Goal: Information Seeking & Learning: Learn about a topic

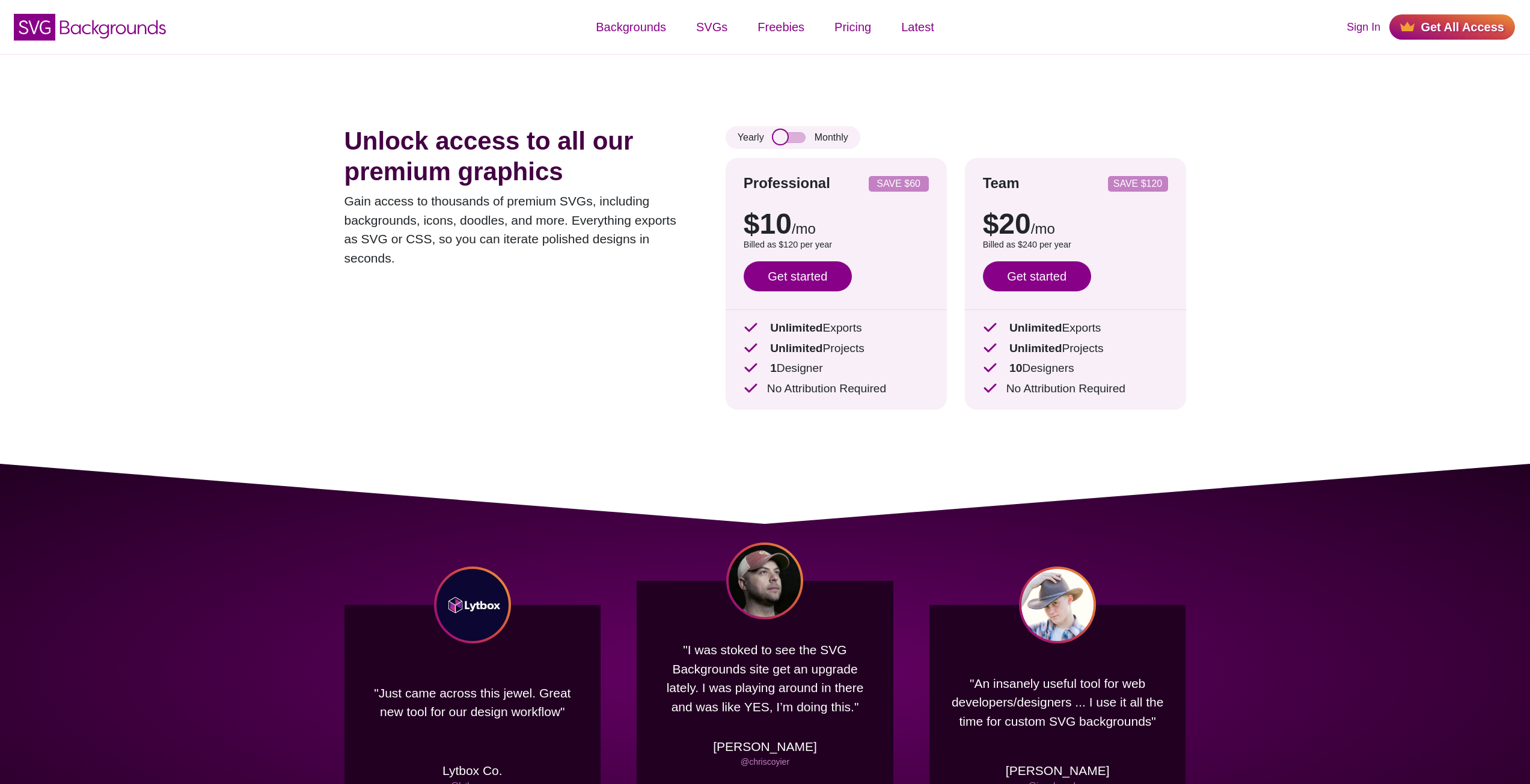
click at [793, 142] on input "checkbox" at bounding box center [789, 137] width 32 height 11
checkbox input "true"
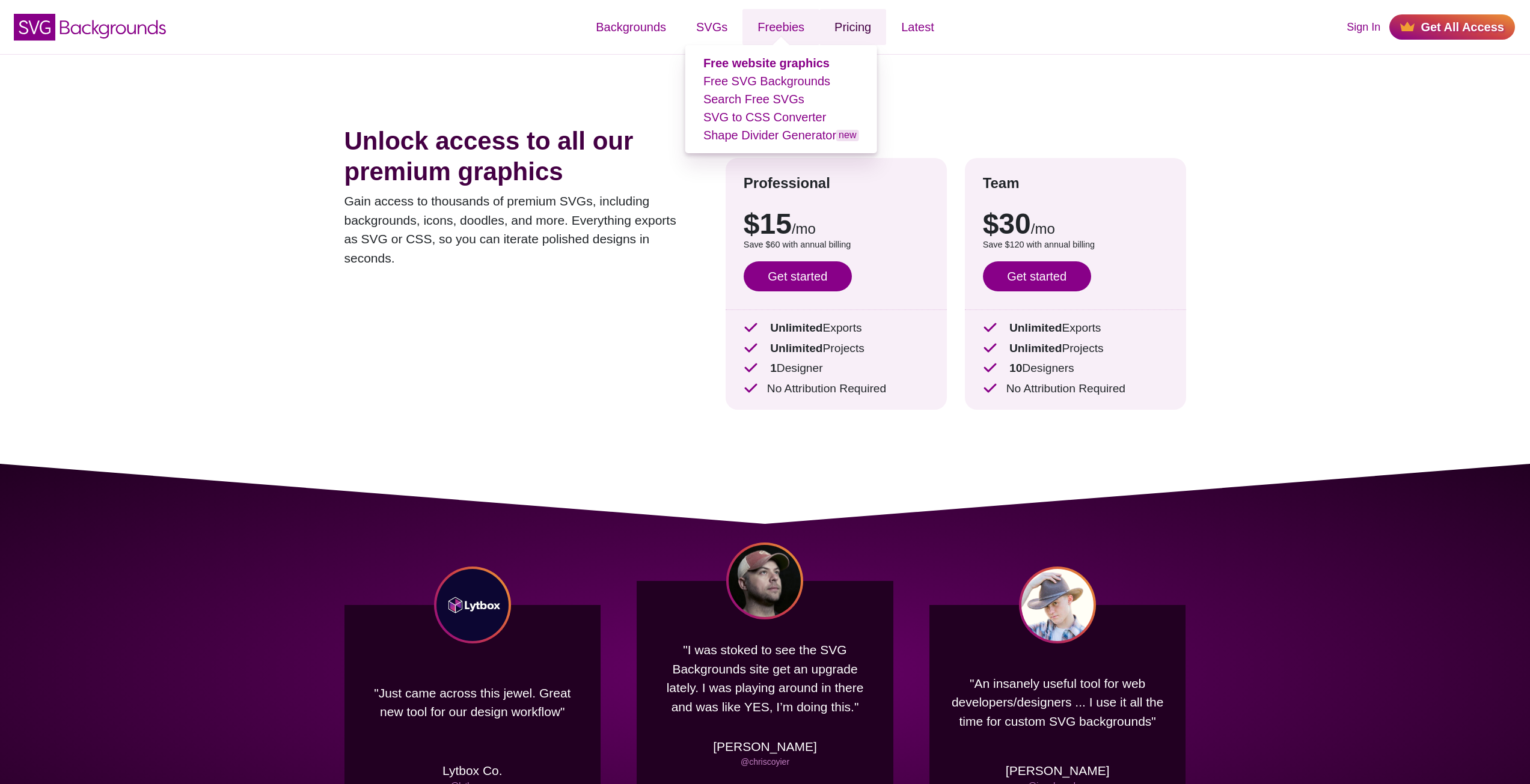
drag, startPoint x: 823, startPoint y: 27, endPoint x: 843, endPoint y: 0, distance: 33.6
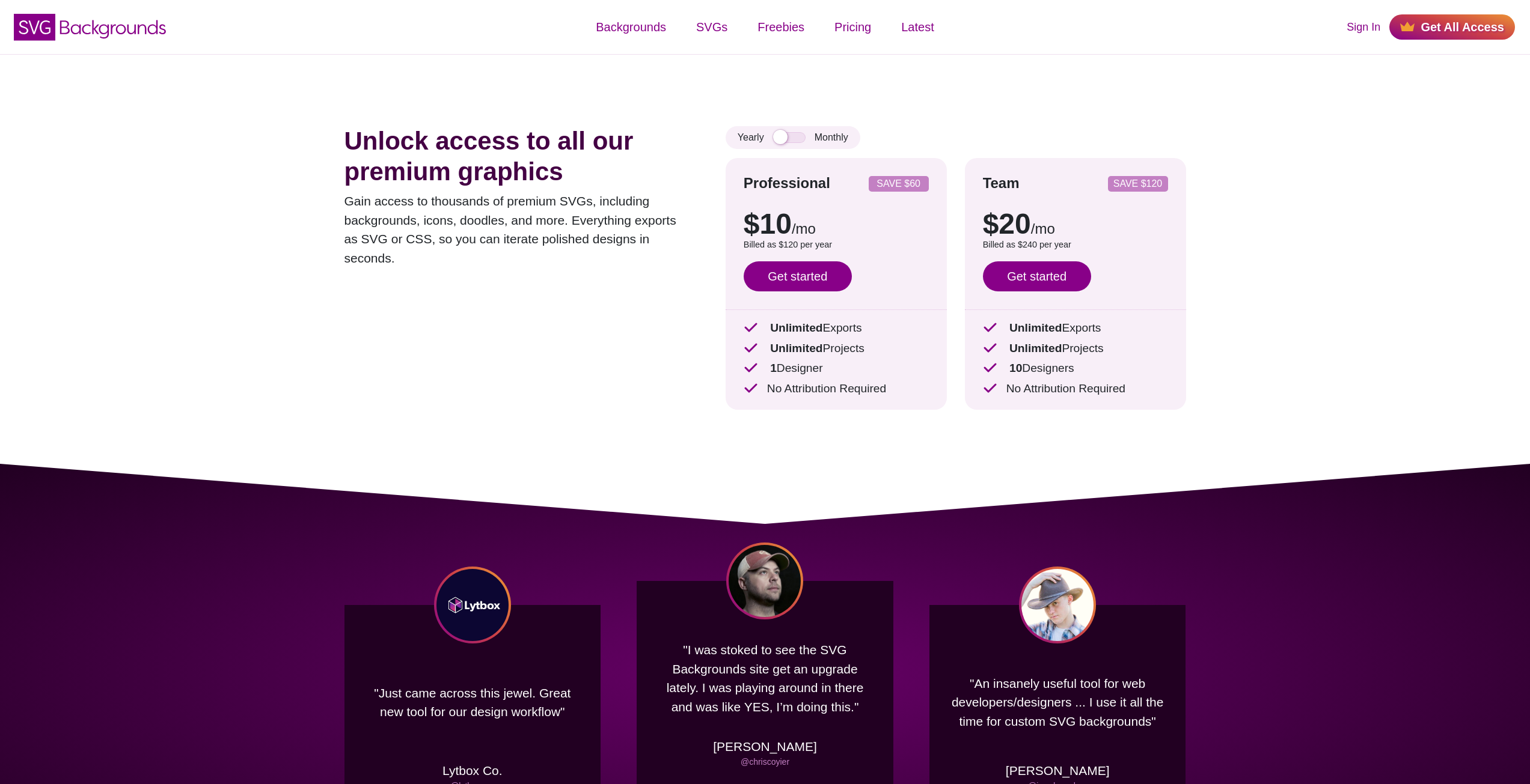
drag, startPoint x: 1013, startPoint y: 561, endPoint x: 903, endPoint y: 269, distance: 312.0
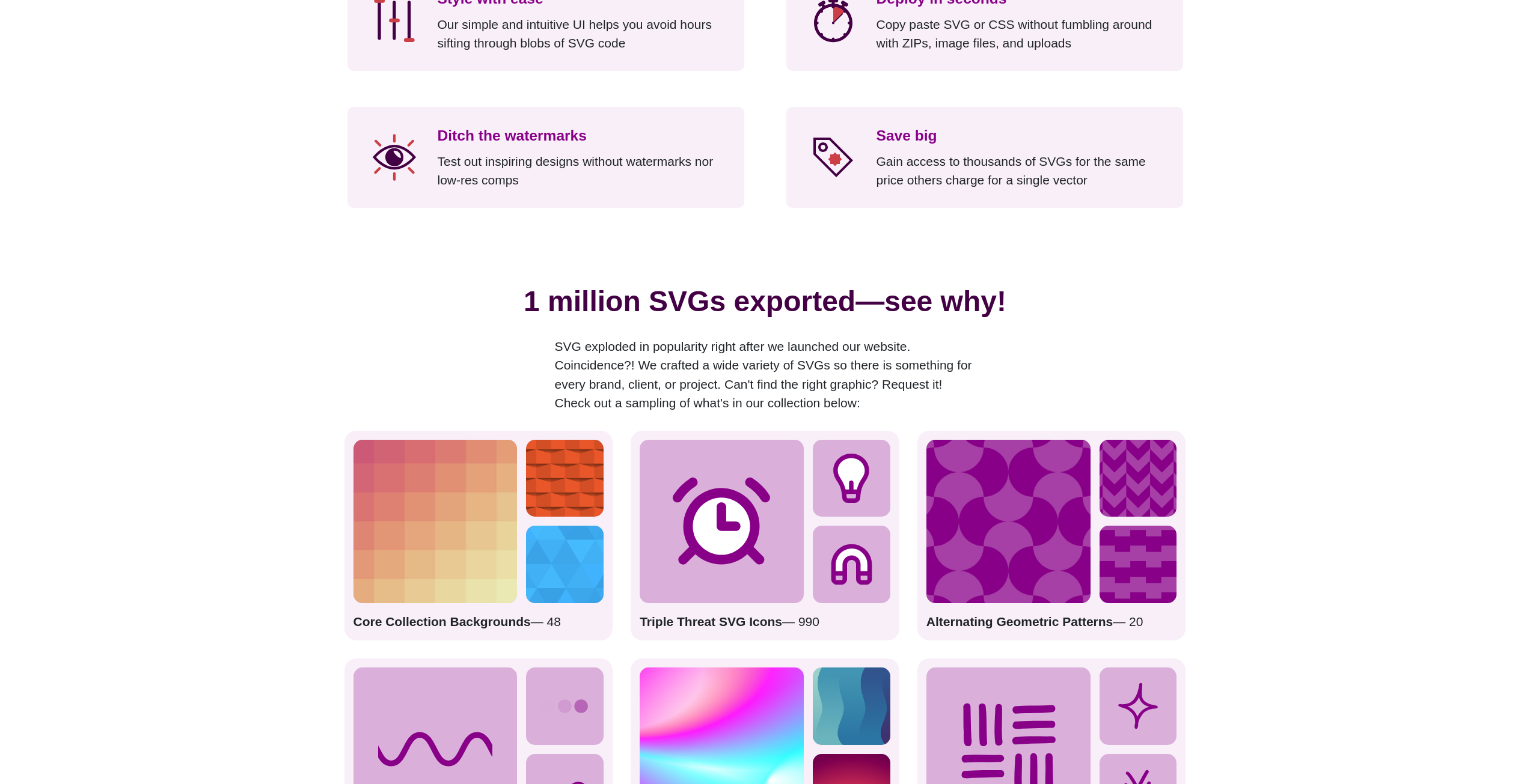
scroll to position [1562, 0]
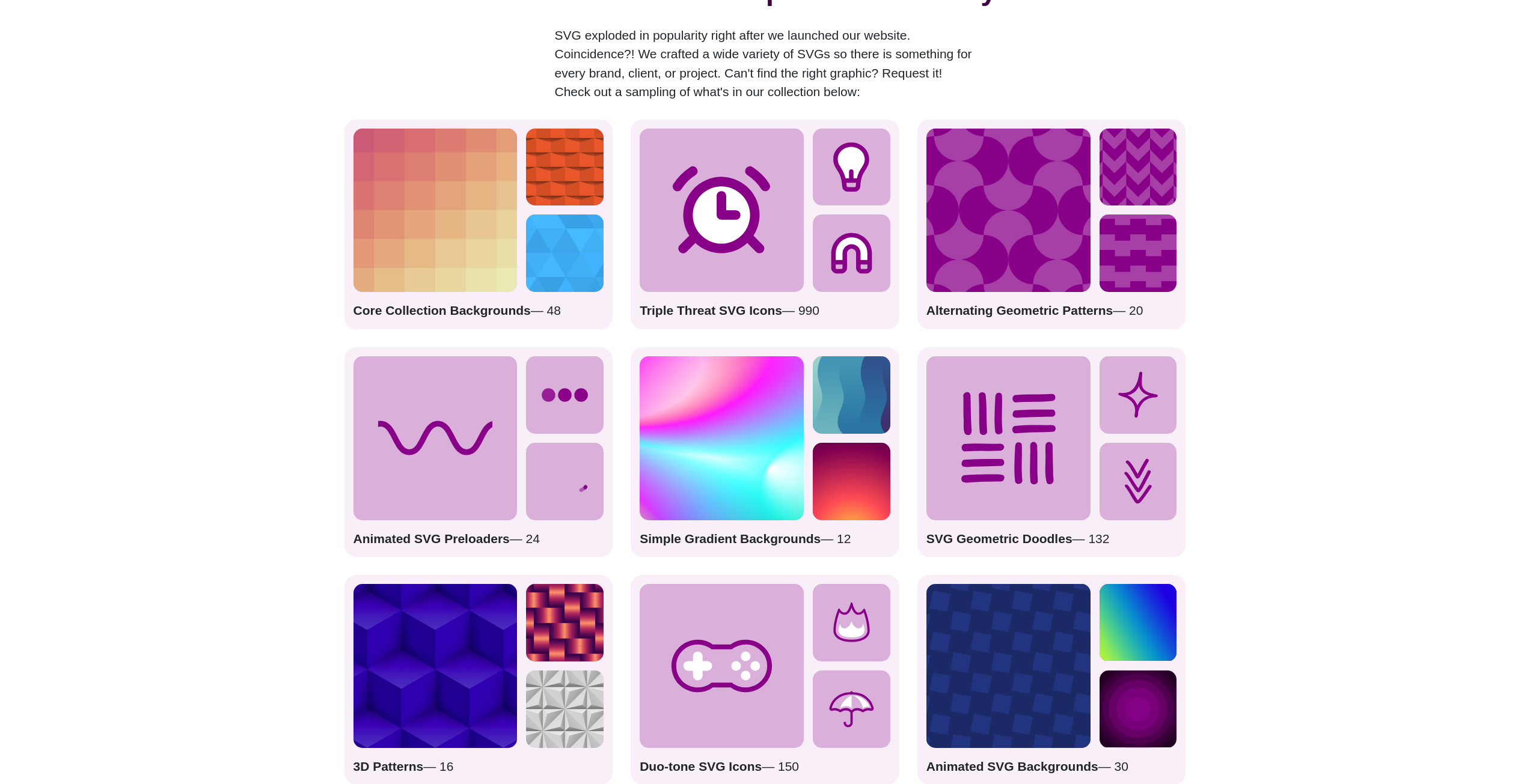
click at [466, 468] on icon at bounding box center [435, 438] width 164 height 164
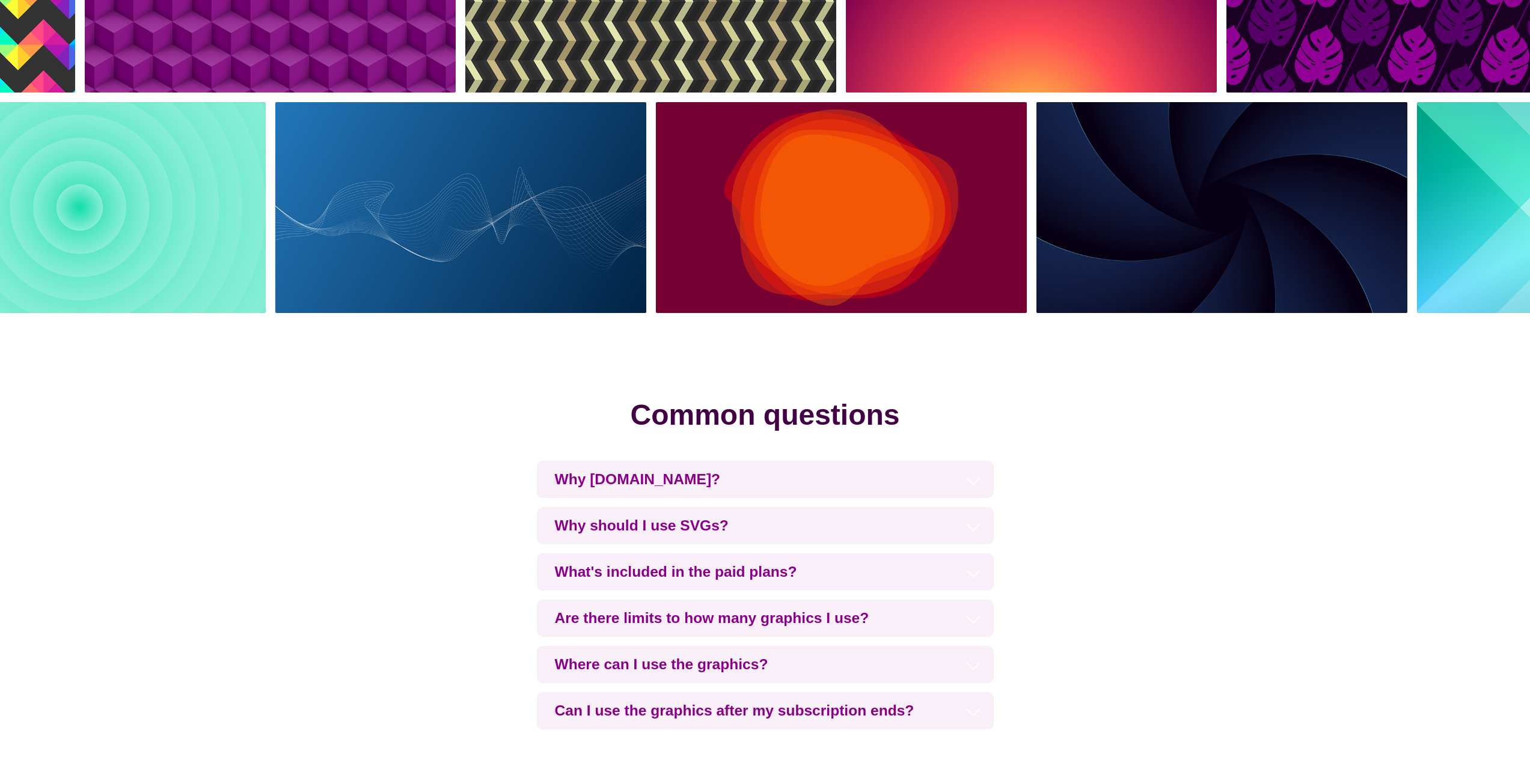
scroll to position [2584, 0]
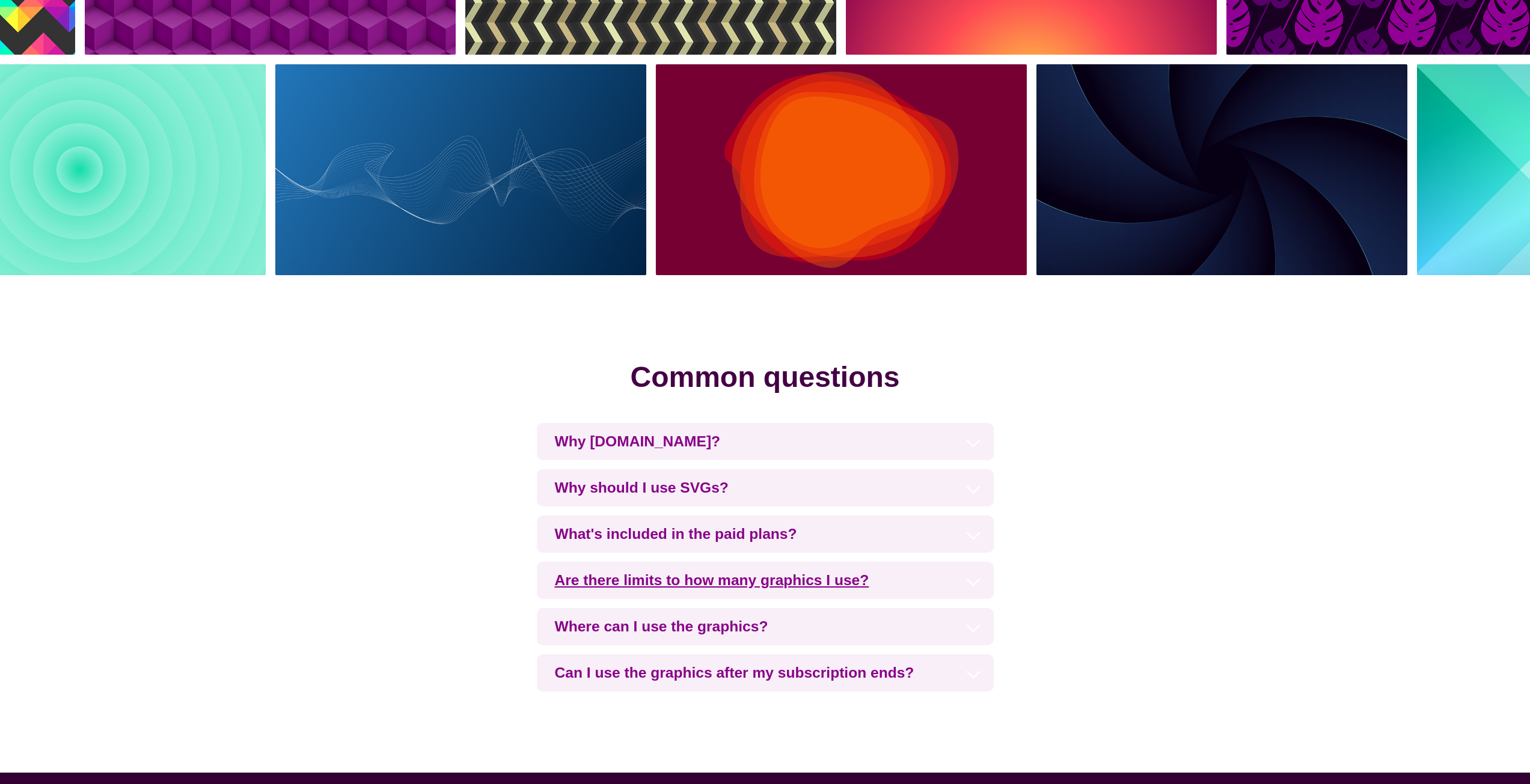
click at [601, 576] on h3 "Are there limits to how many graphics I use?" at bounding box center [765, 580] width 457 height 37
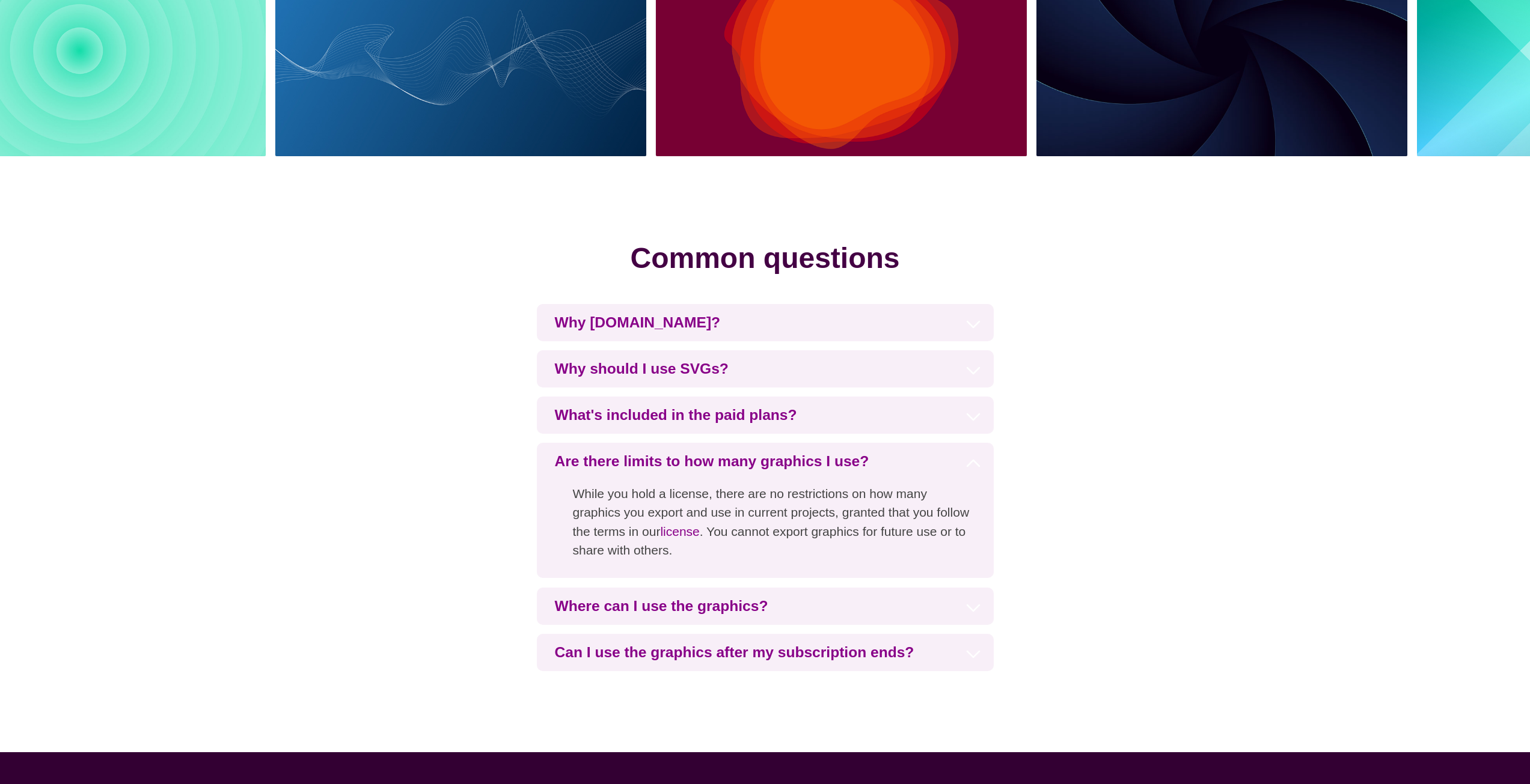
scroll to position [2704, 0]
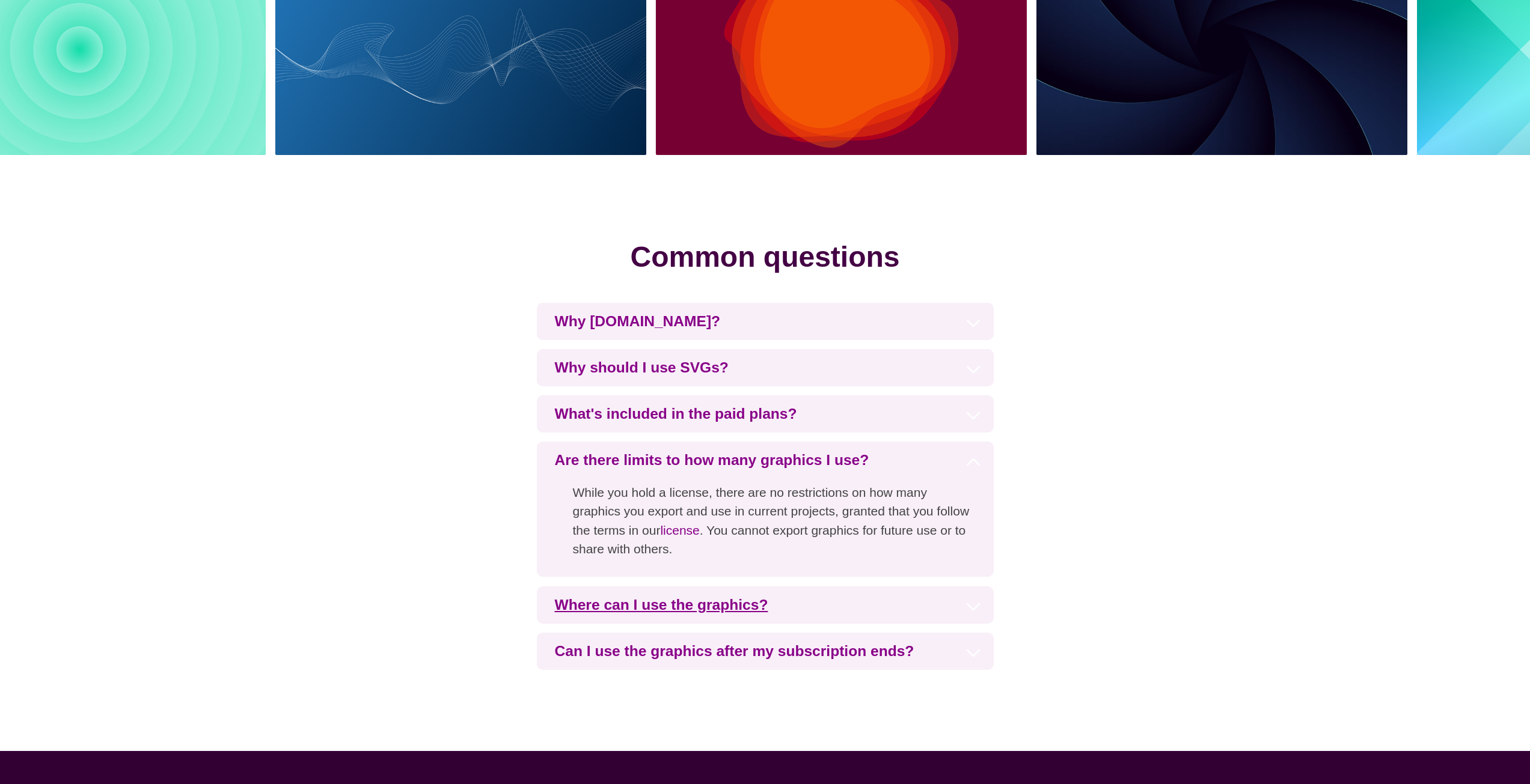
click at [627, 604] on h3 "Where can I use the graphics?" at bounding box center [765, 605] width 457 height 37
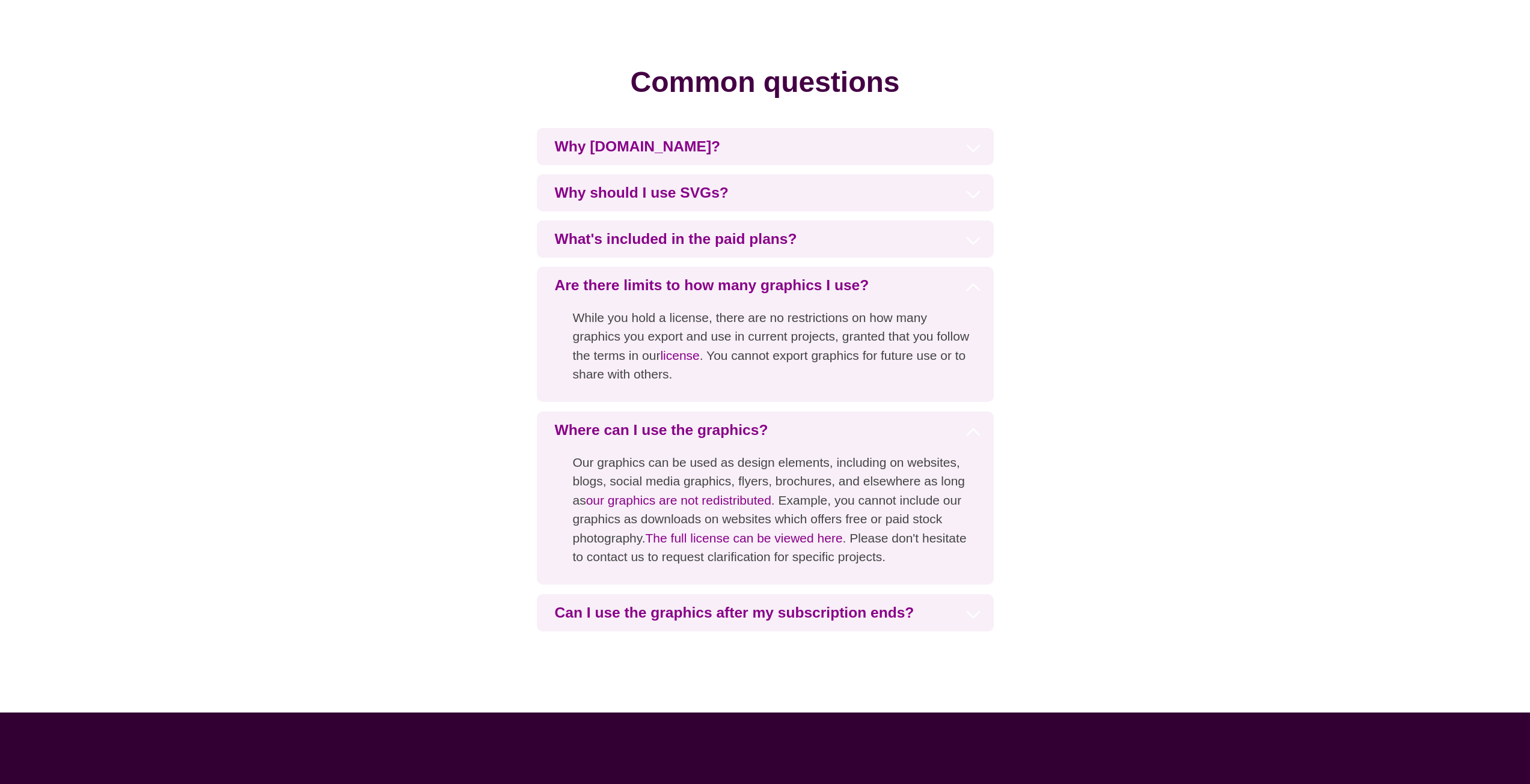
scroll to position [2884, 0]
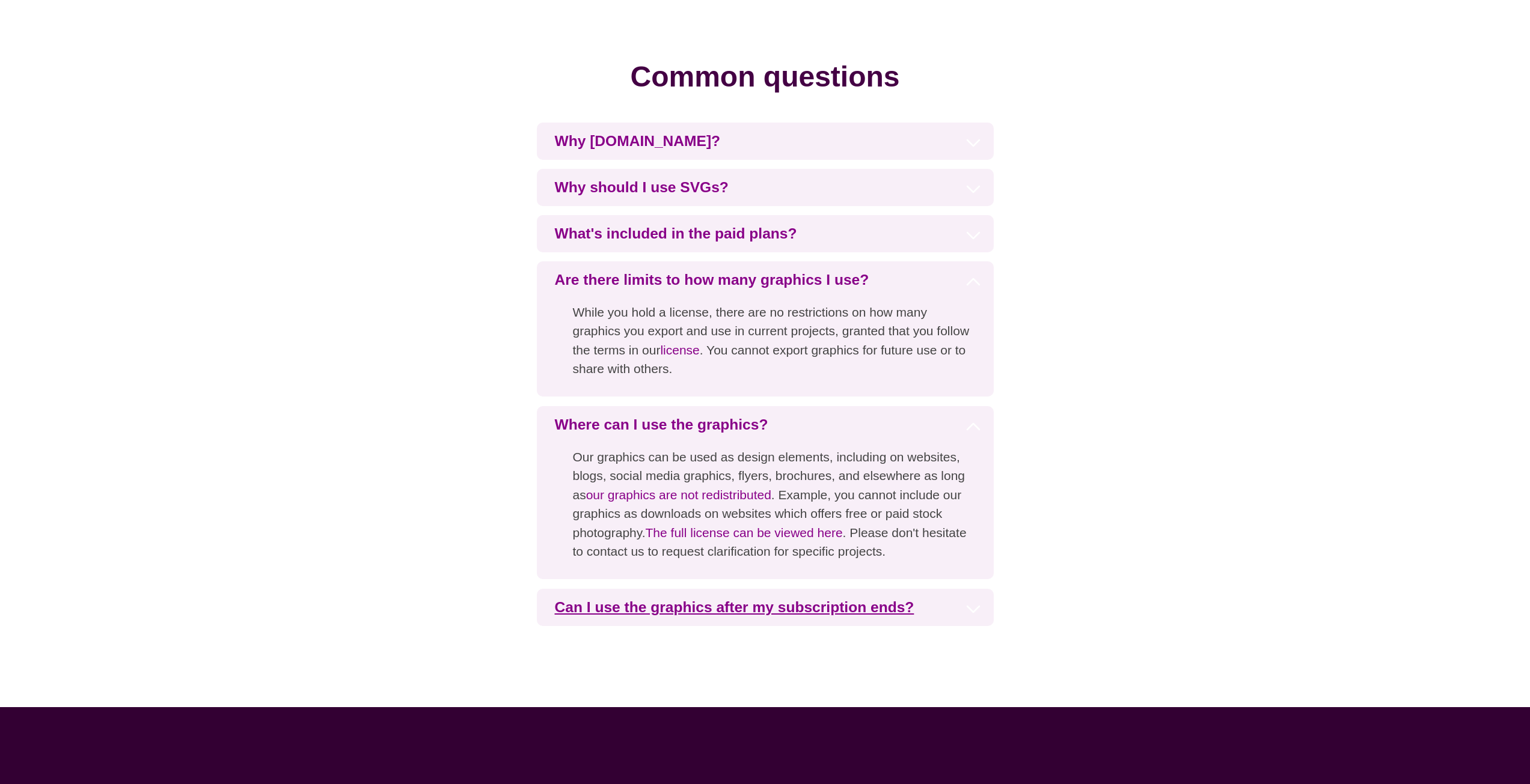
click at [879, 620] on h3 "Can I use the graphics after my subscription ends?" at bounding box center [765, 607] width 457 height 37
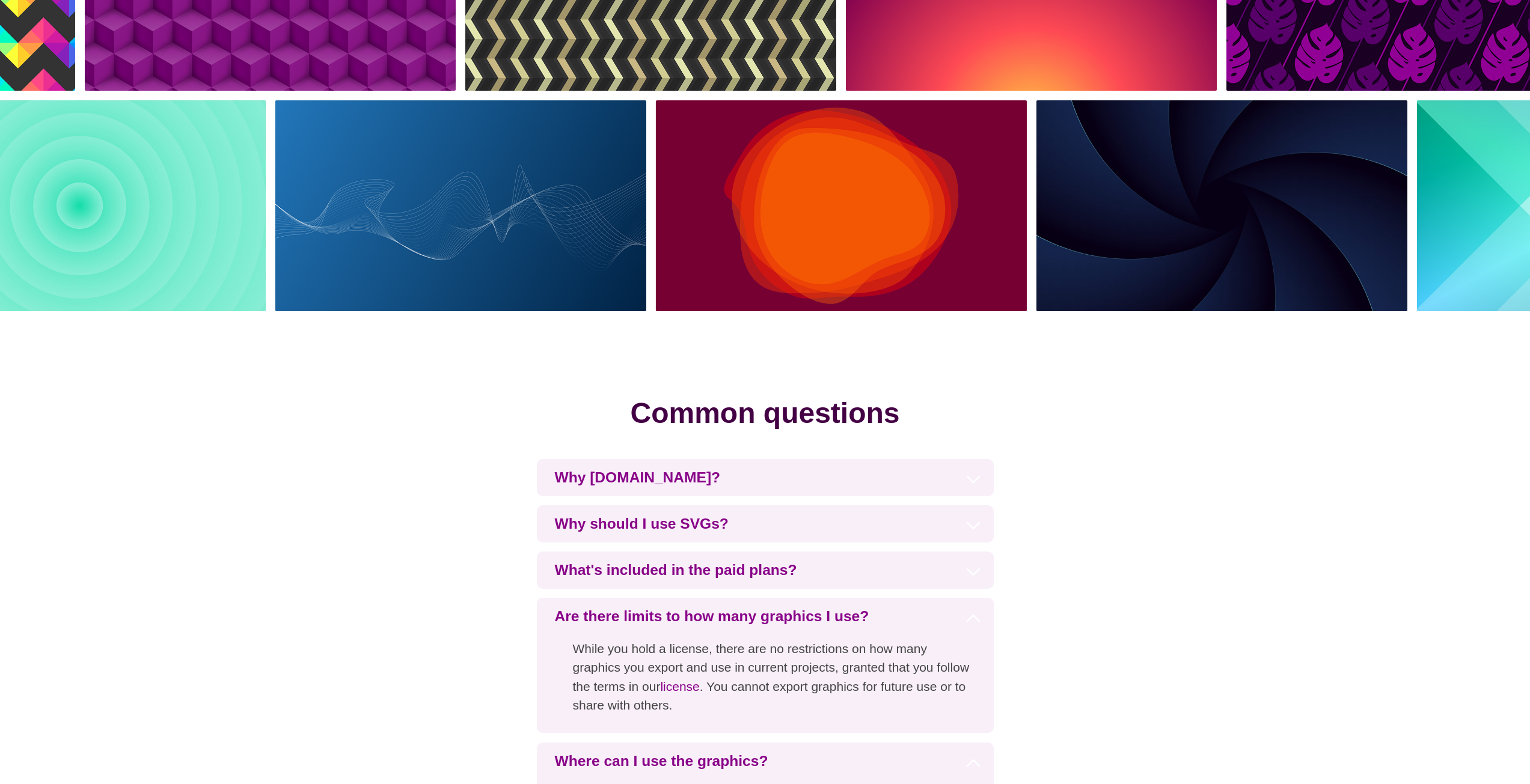
scroll to position [2824, 0]
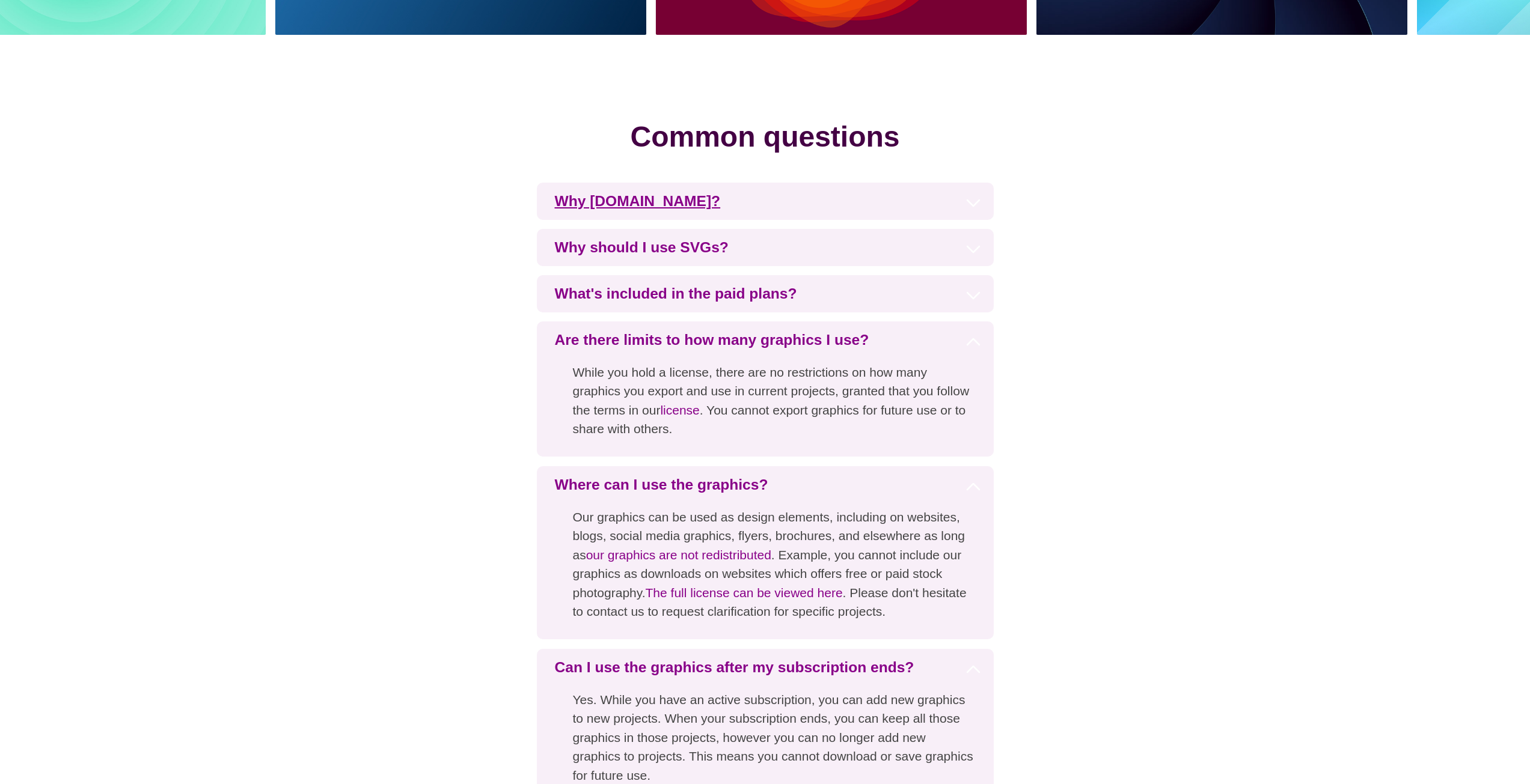
click at [802, 209] on h3 "Why [DOMAIN_NAME]?" at bounding box center [765, 201] width 457 height 37
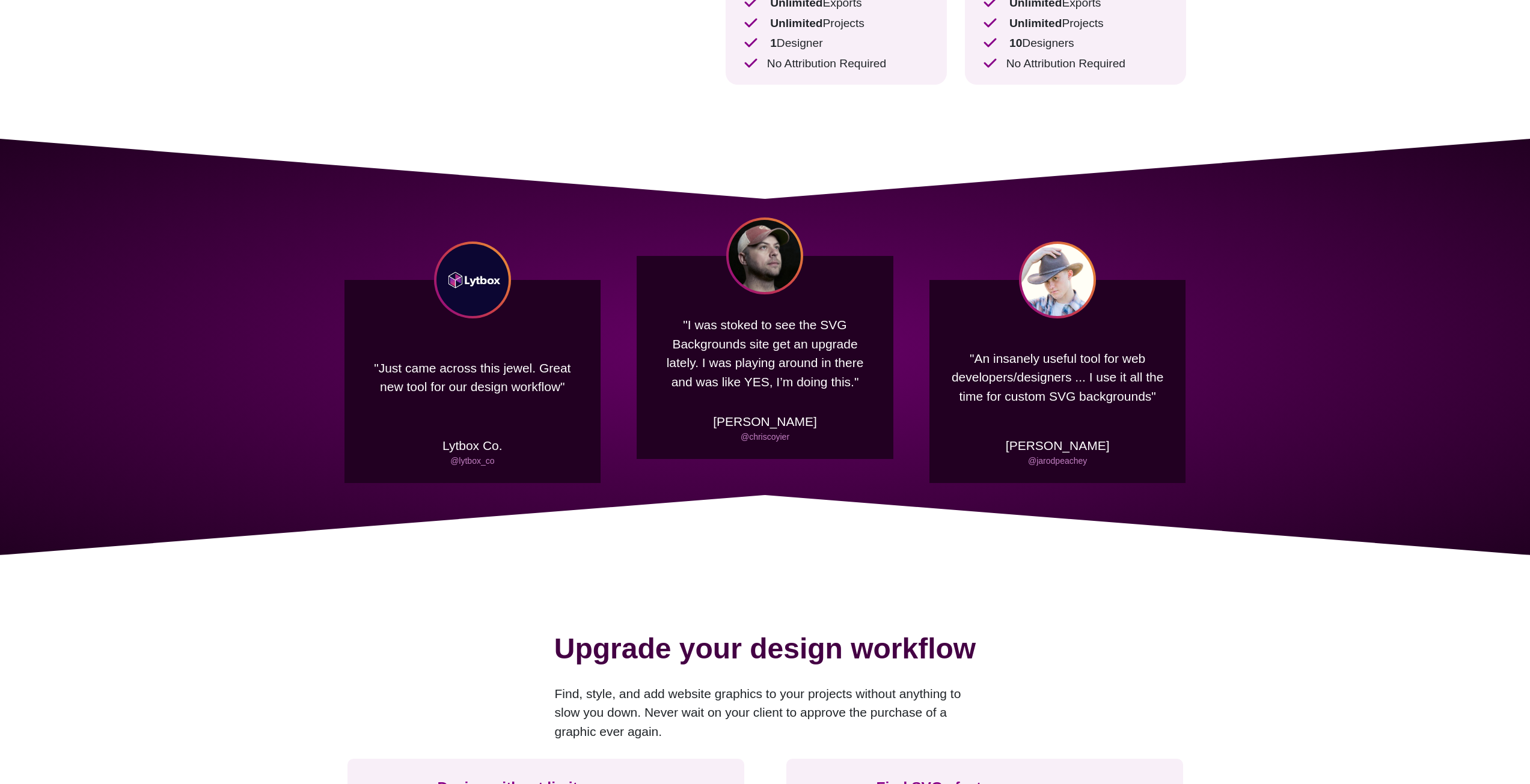
scroll to position [0, 0]
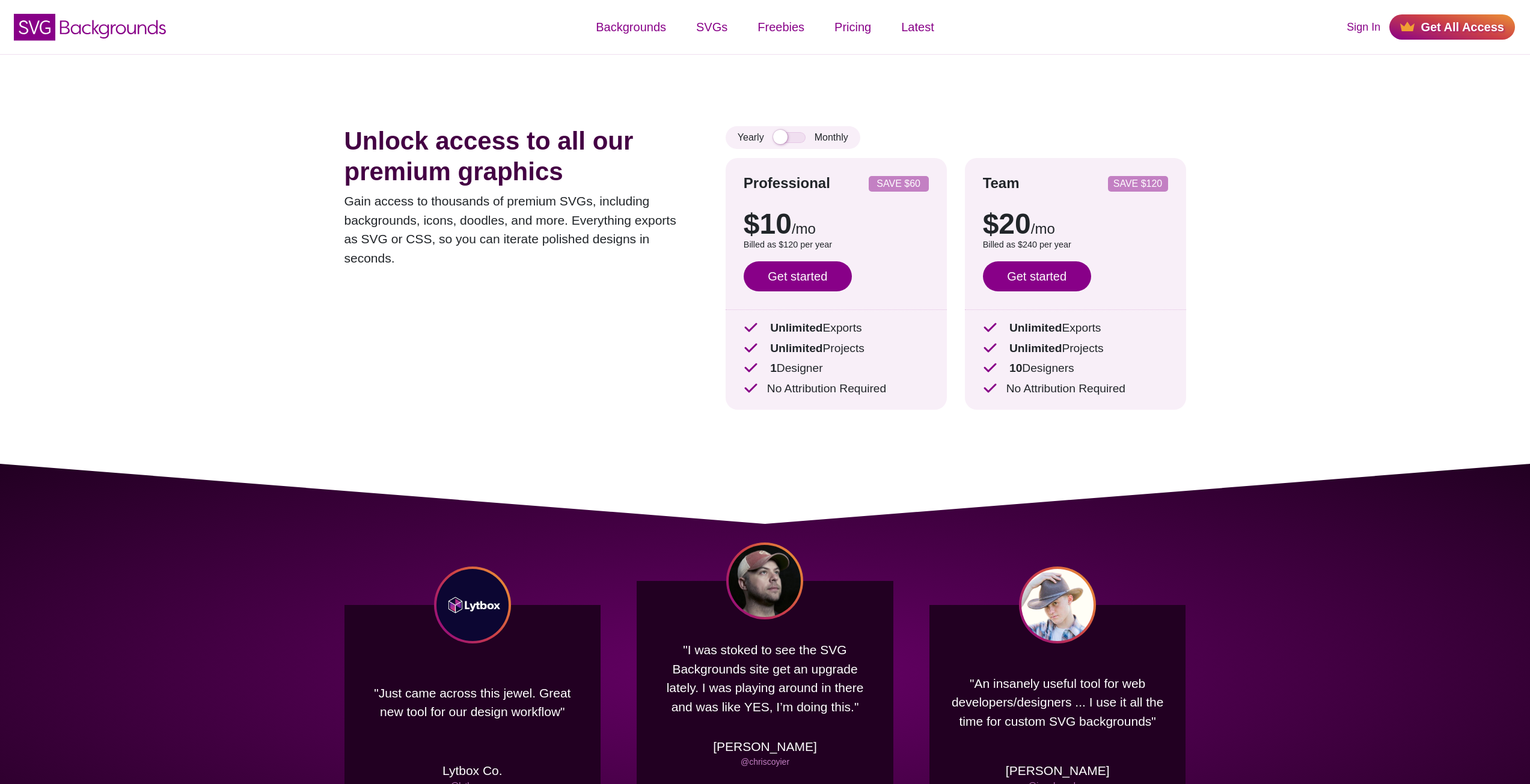
drag, startPoint x: 749, startPoint y: 70, endPoint x: 757, endPoint y: 65, distance: 9.4
